Goal: Navigation & Orientation: Find specific page/section

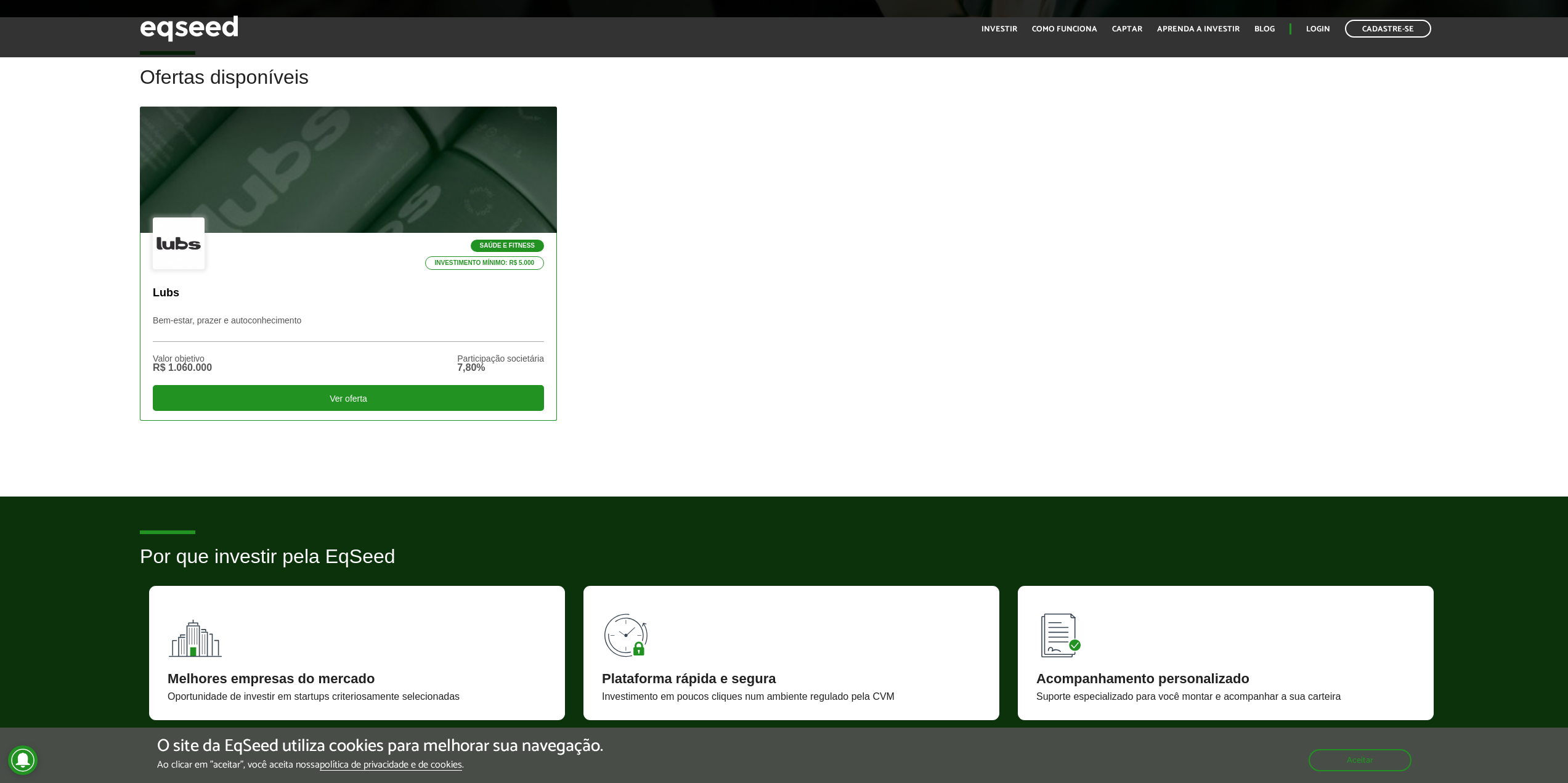
scroll to position [308, 0]
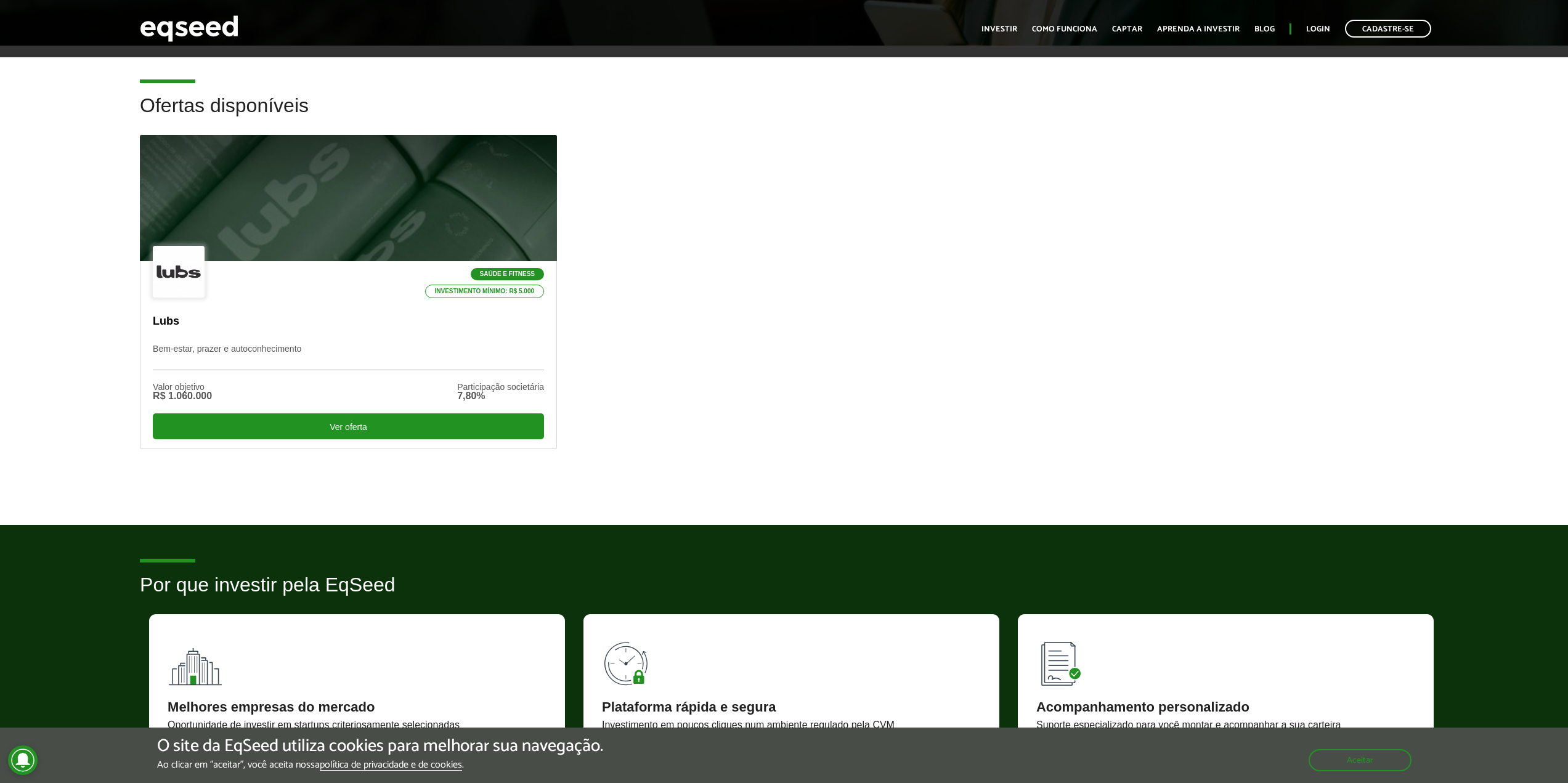
click at [709, 382] on div "Saúde e Fitness Investimento mínimo: R$ 5.000 Lubs Bem-estar, prazer e autoconh…" at bounding box center [784, 311] width 1307 height 352
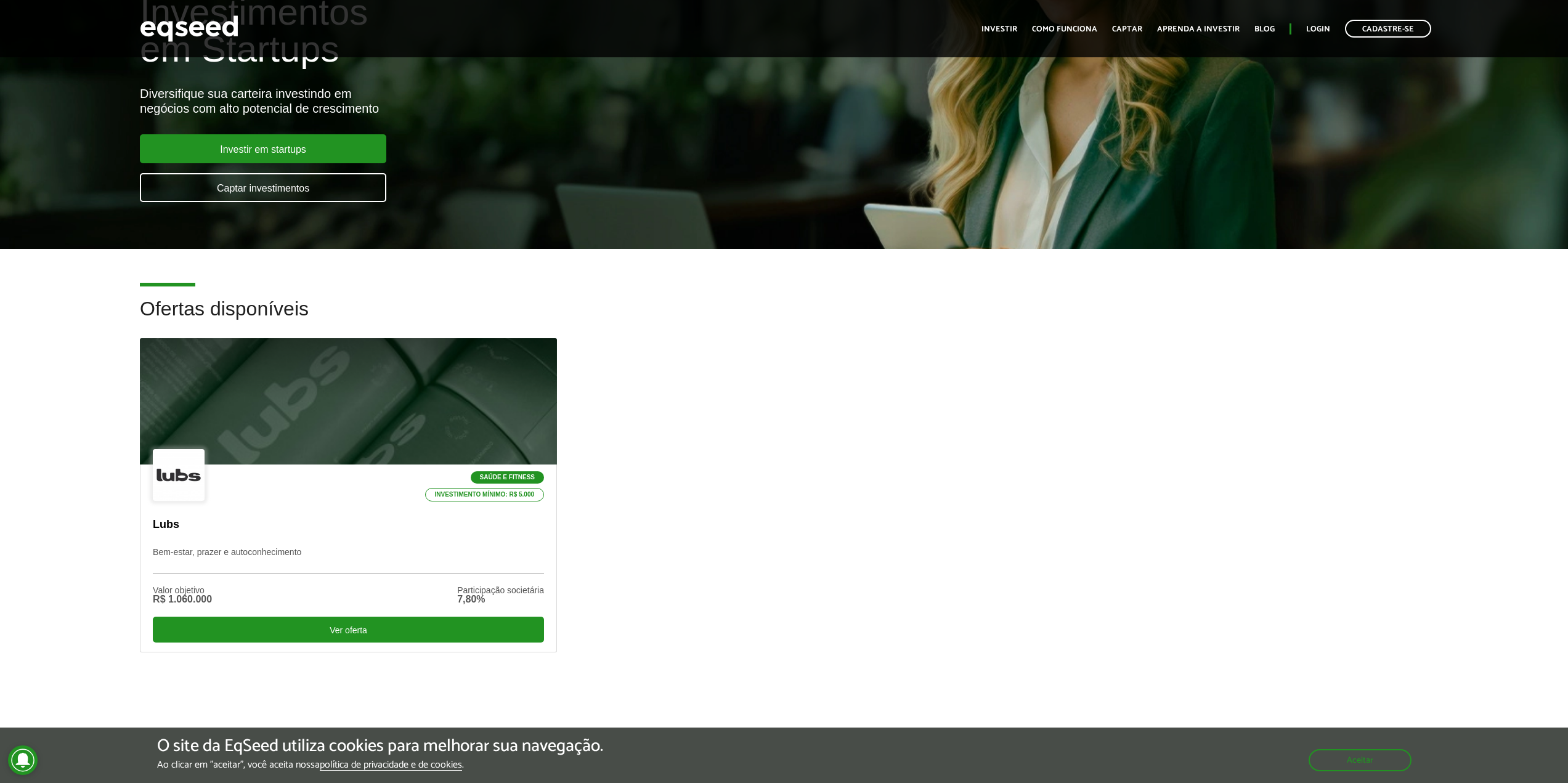
scroll to position [0, 0]
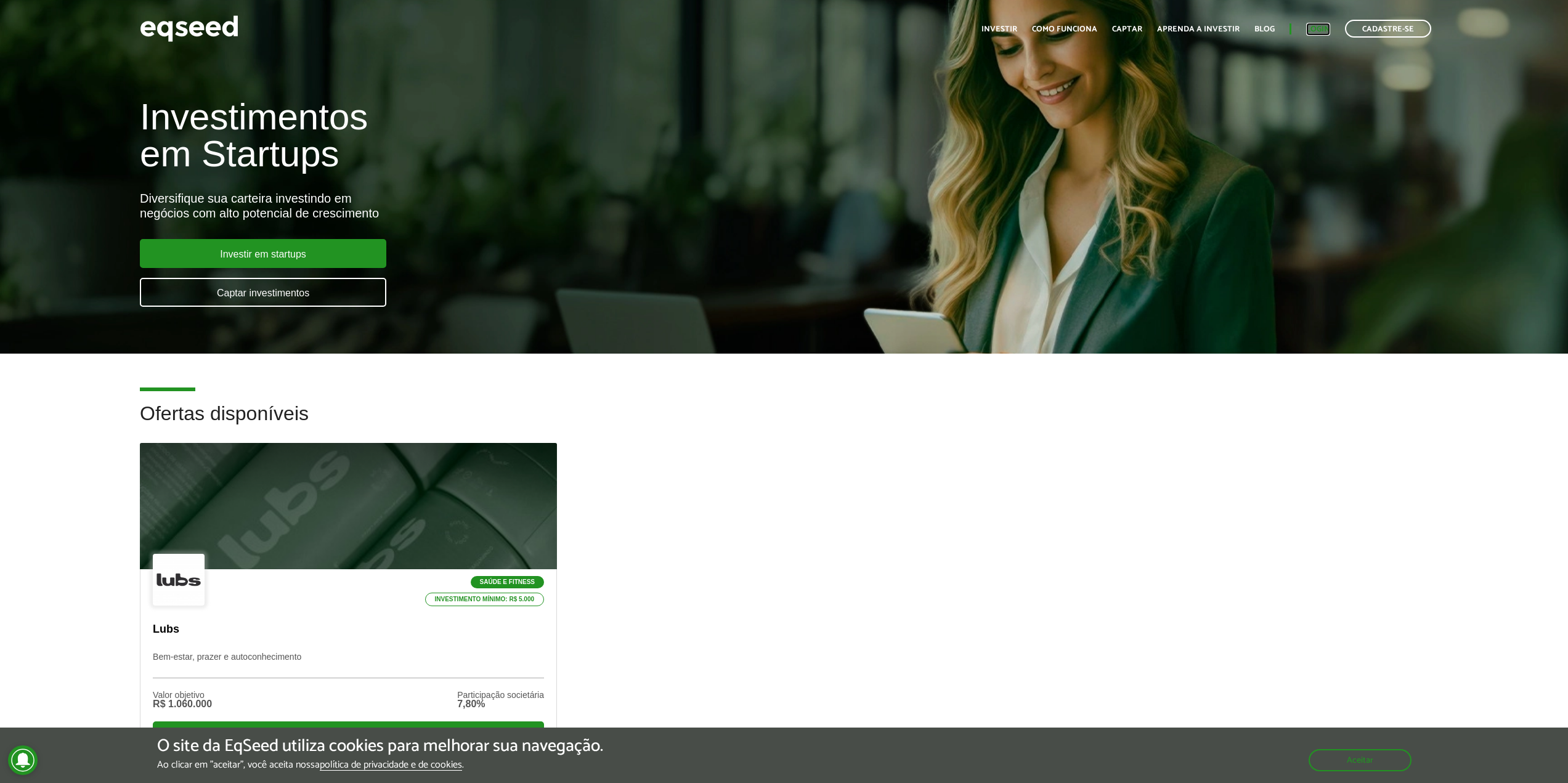
click at [1321, 32] on link "Login" at bounding box center [1318, 28] width 24 height 8
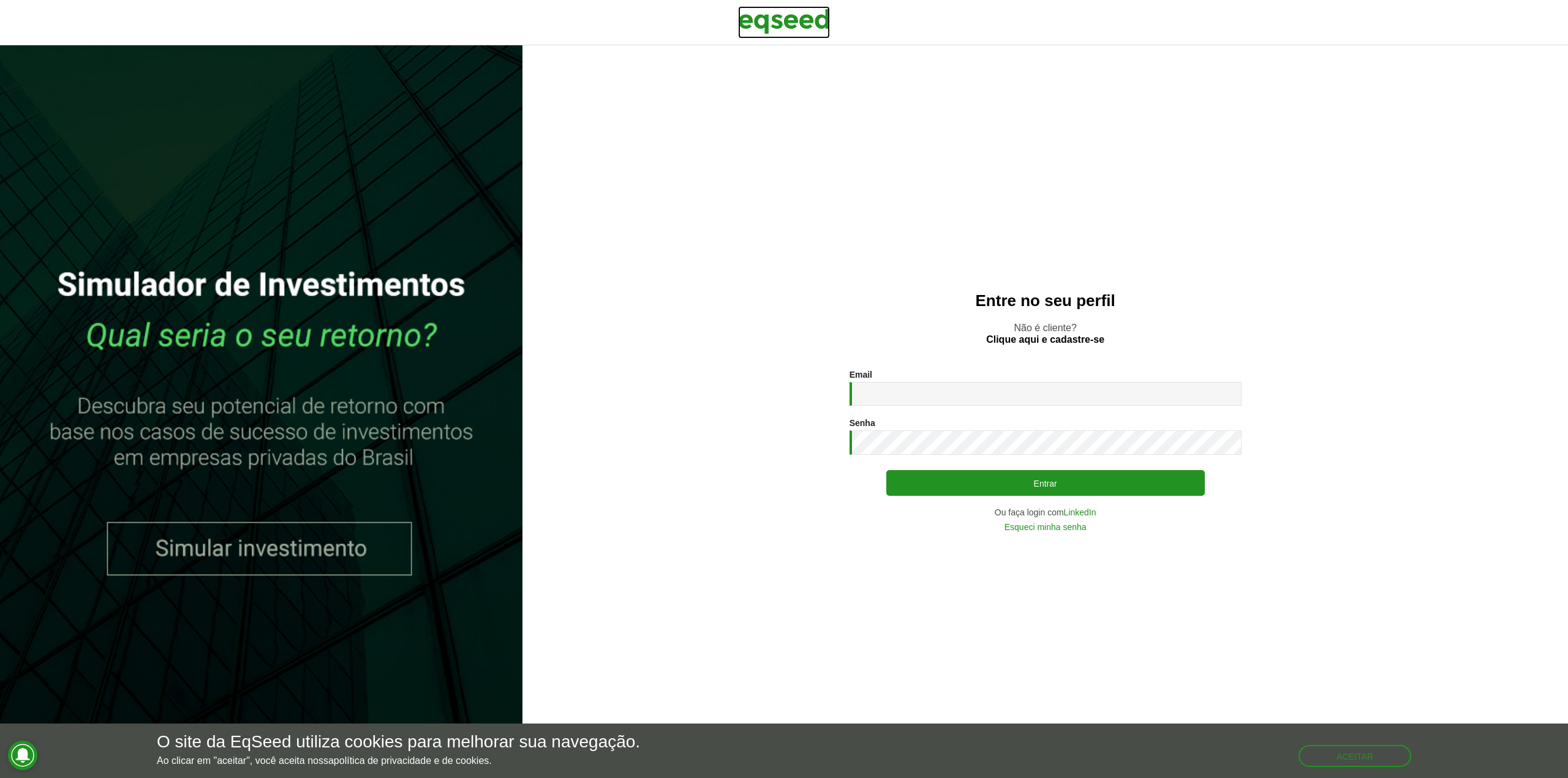
drag, startPoint x: 812, startPoint y: 23, endPoint x: 993, endPoint y: 132, distance: 211.3
click at [812, 23] on img at bounding box center [784, 21] width 91 height 31
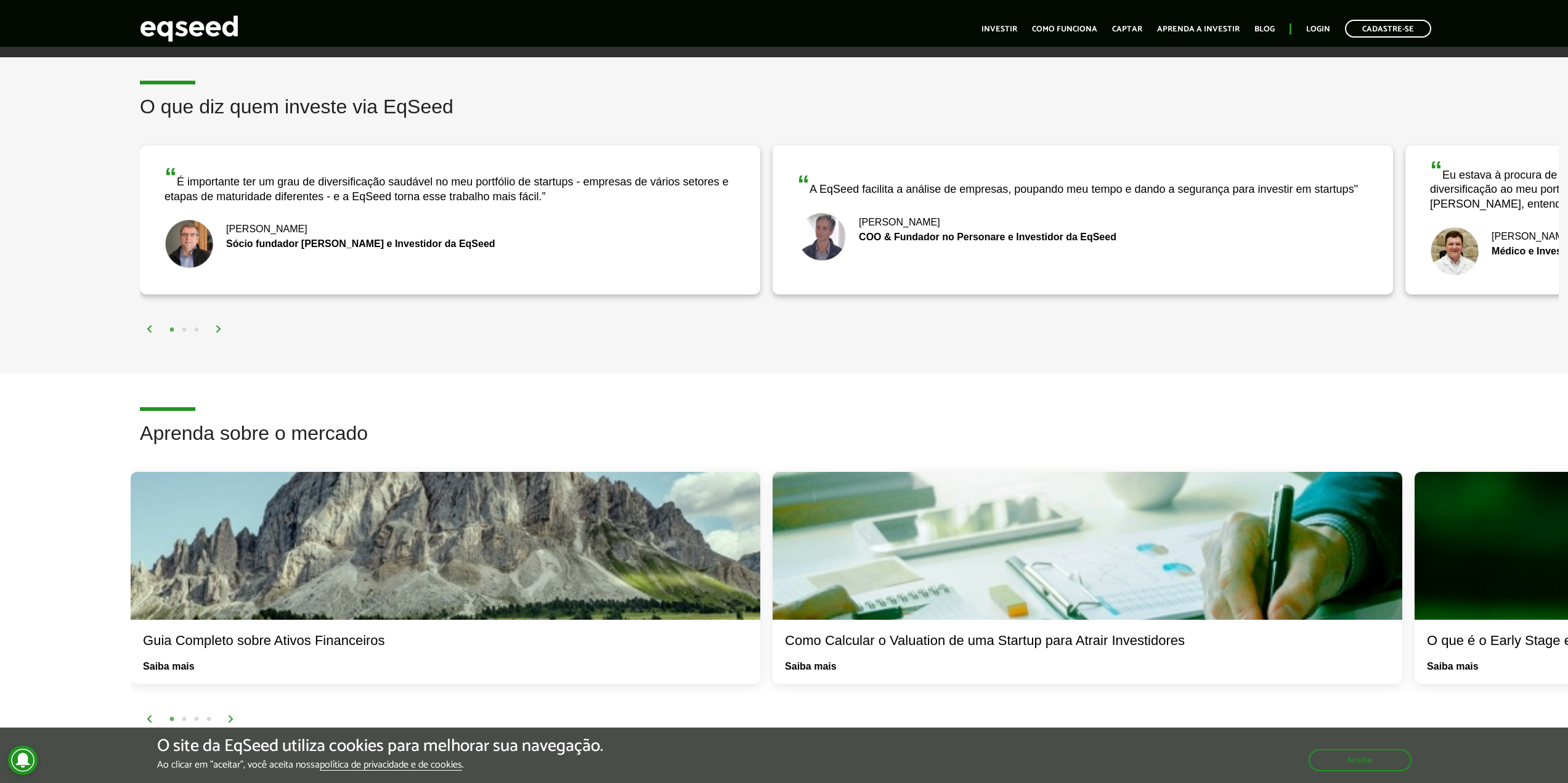
scroll to position [1910, 0]
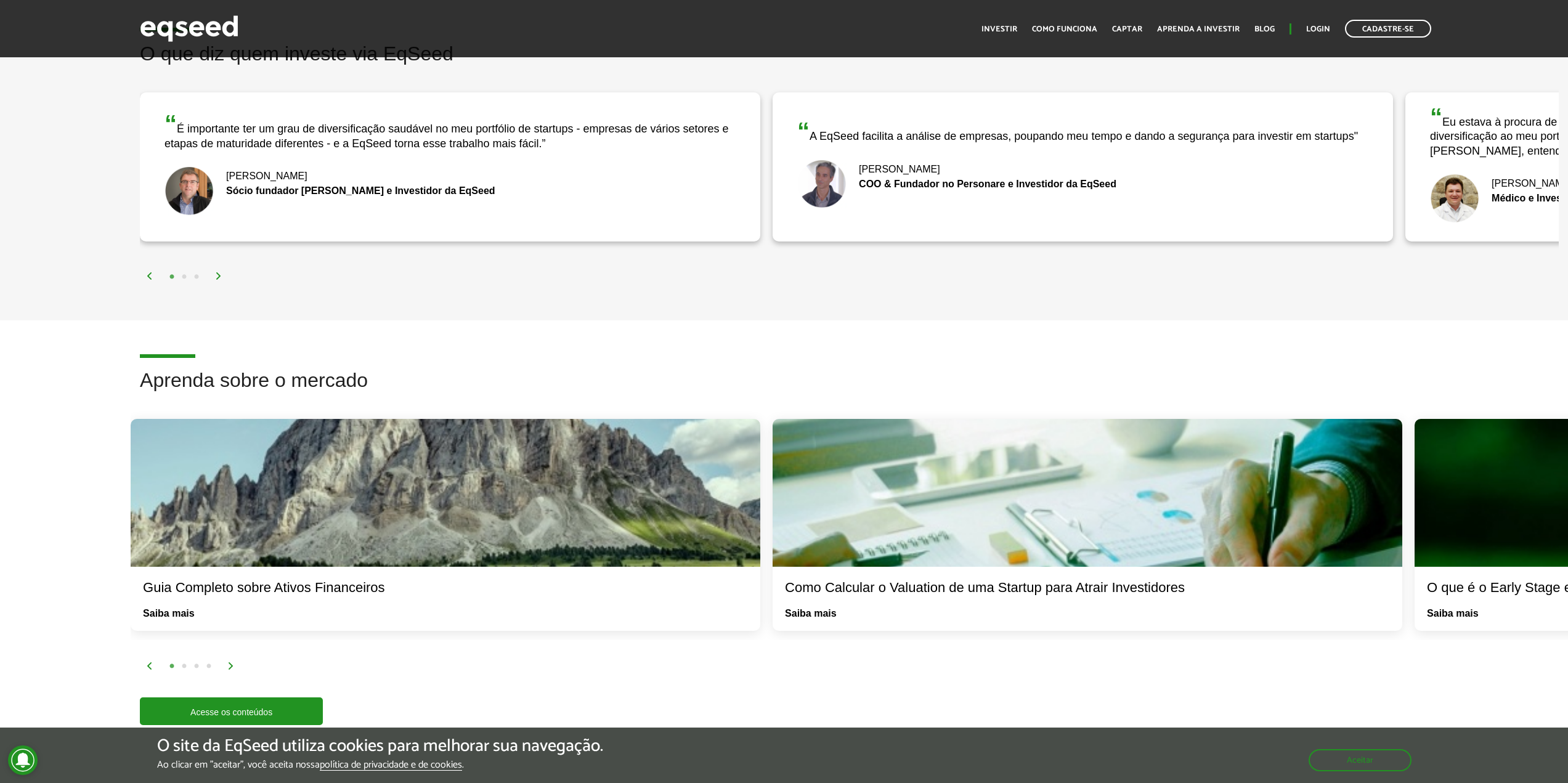
click at [222, 275] on img at bounding box center [218, 276] width 8 height 8
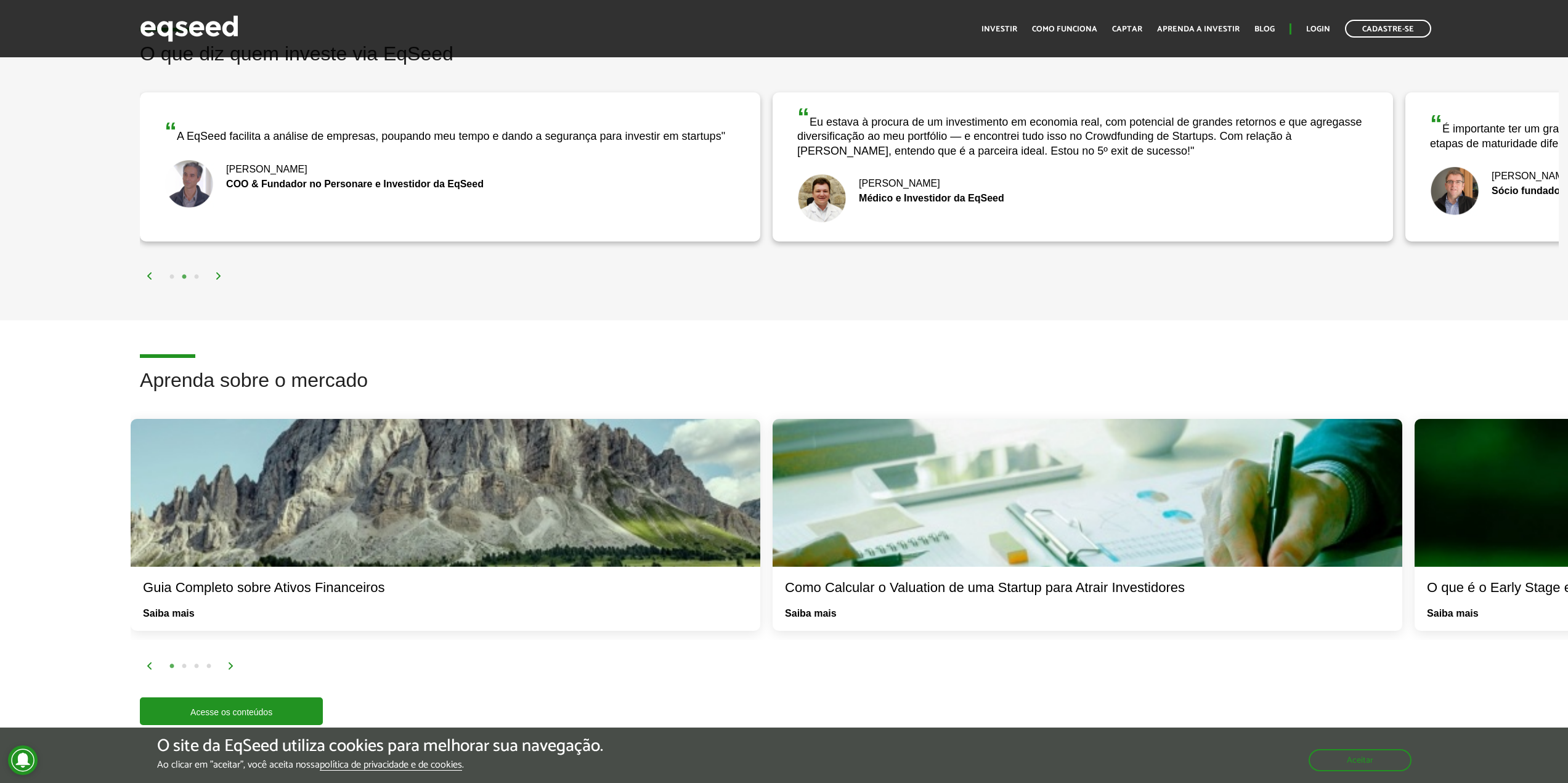
click at [224, 275] on div "1 2 3" at bounding box center [852, 276] width 1412 height 14
click at [220, 275] on img at bounding box center [218, 276] width 8 height 8
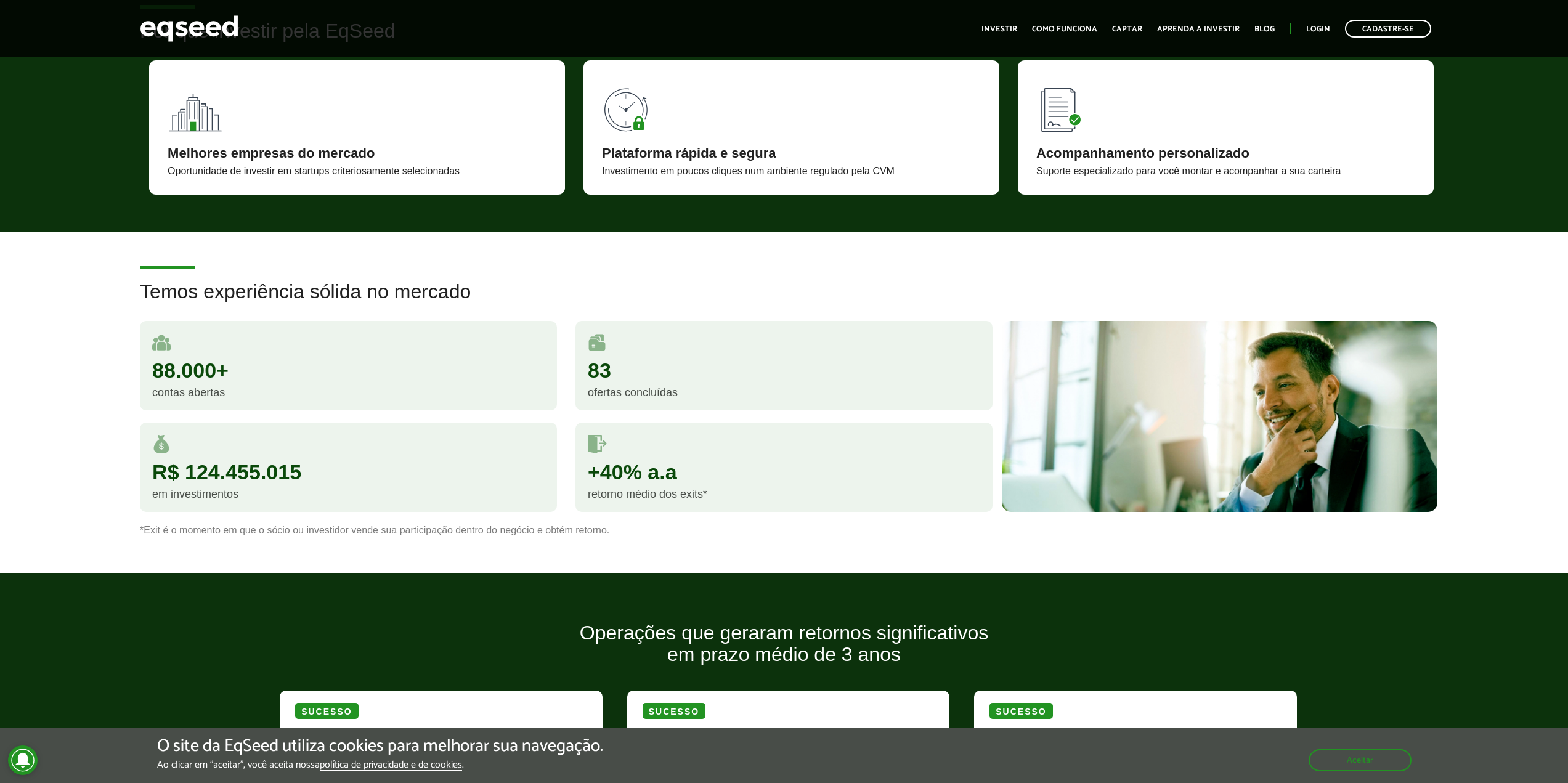
scroll to position [862, 0]
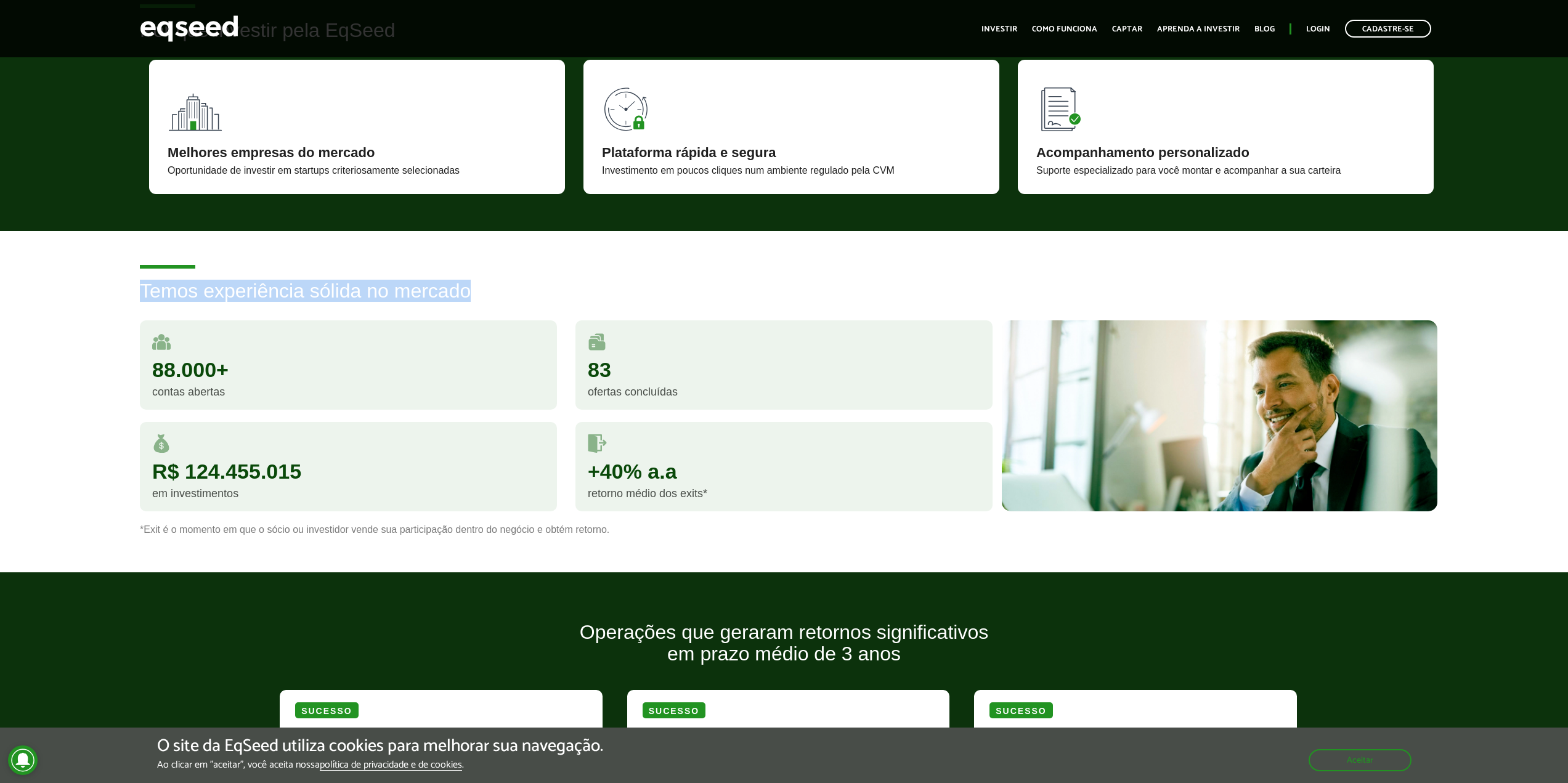
drag, startPoint x: 142, startPoint y: 291, endPoint x: 487, endPoint y: 292, distance: 345.0
click at [487, 292] on h2 "Temos experiência sólida no mercado" at bounding box center [784, 300] width 1289 height 40
click at [457, 296] on h2 "Temos experiência sólida no mercado" at bounding box center [784, 300] width 1289 height 40
drag, startPoint x: 466, startPoint y: 291, endPoint x: 134, endPoint y: 289, distance: 332.0
click at [134, 289] on div "Temos experiência sólida no mercado 88.000+ contas abertas 83 ofertas concluída…" at bounding box center [784, 407] width 1307 height 255
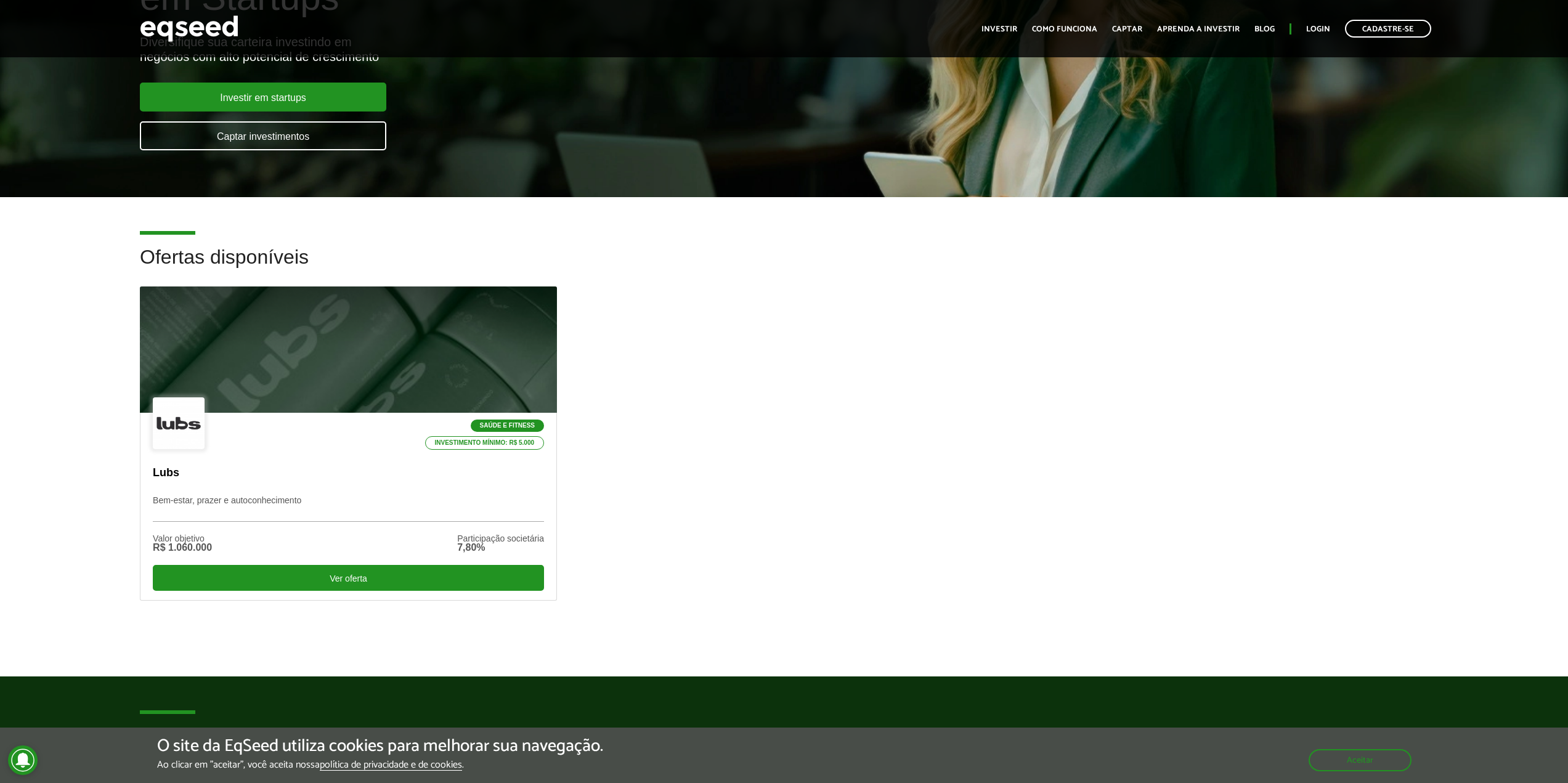
scroll to position [0, 0]
